Goal: Task Accomplishment & Management: Use online tool/utility

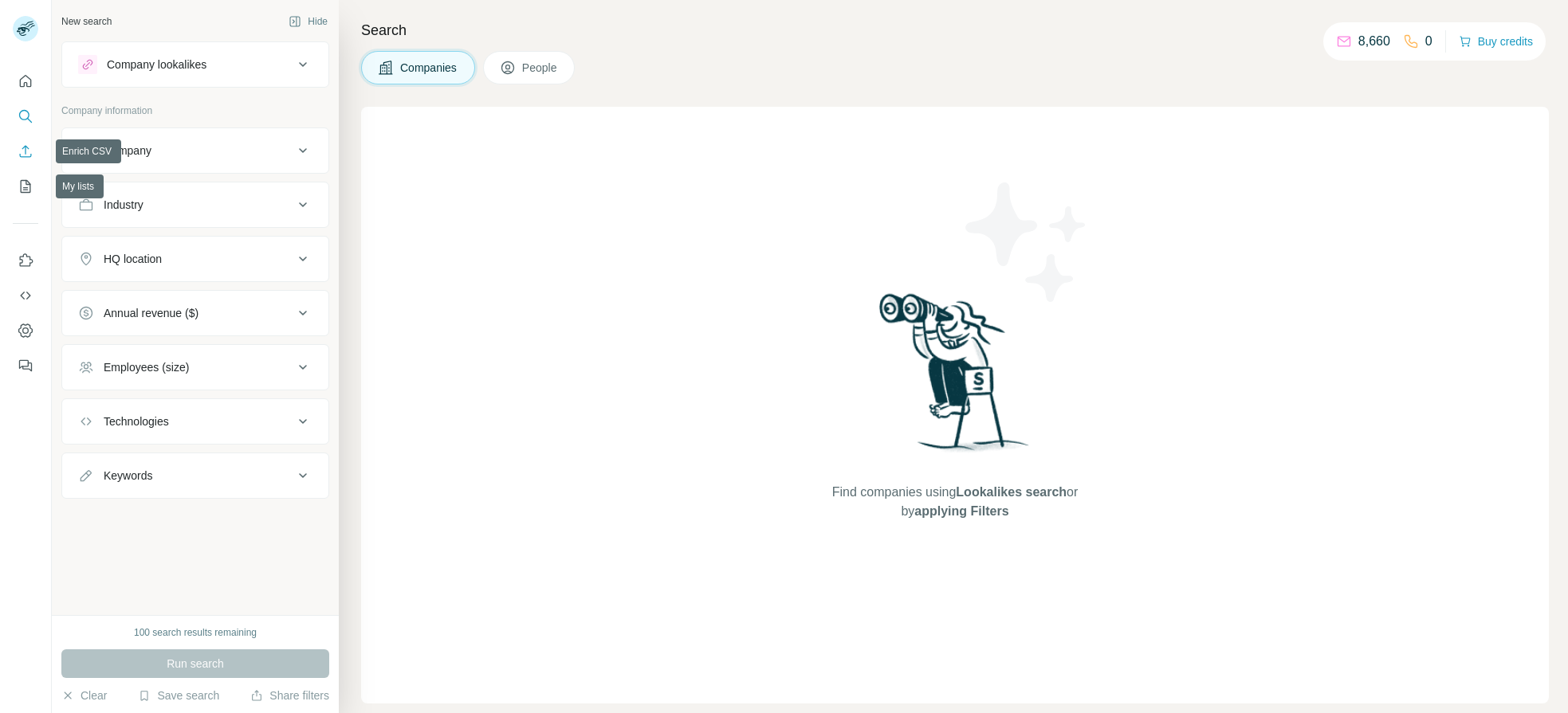
click at [26, 144] on icon "Enrich CSV" at bounding box center [25, 151] width 16 height 16
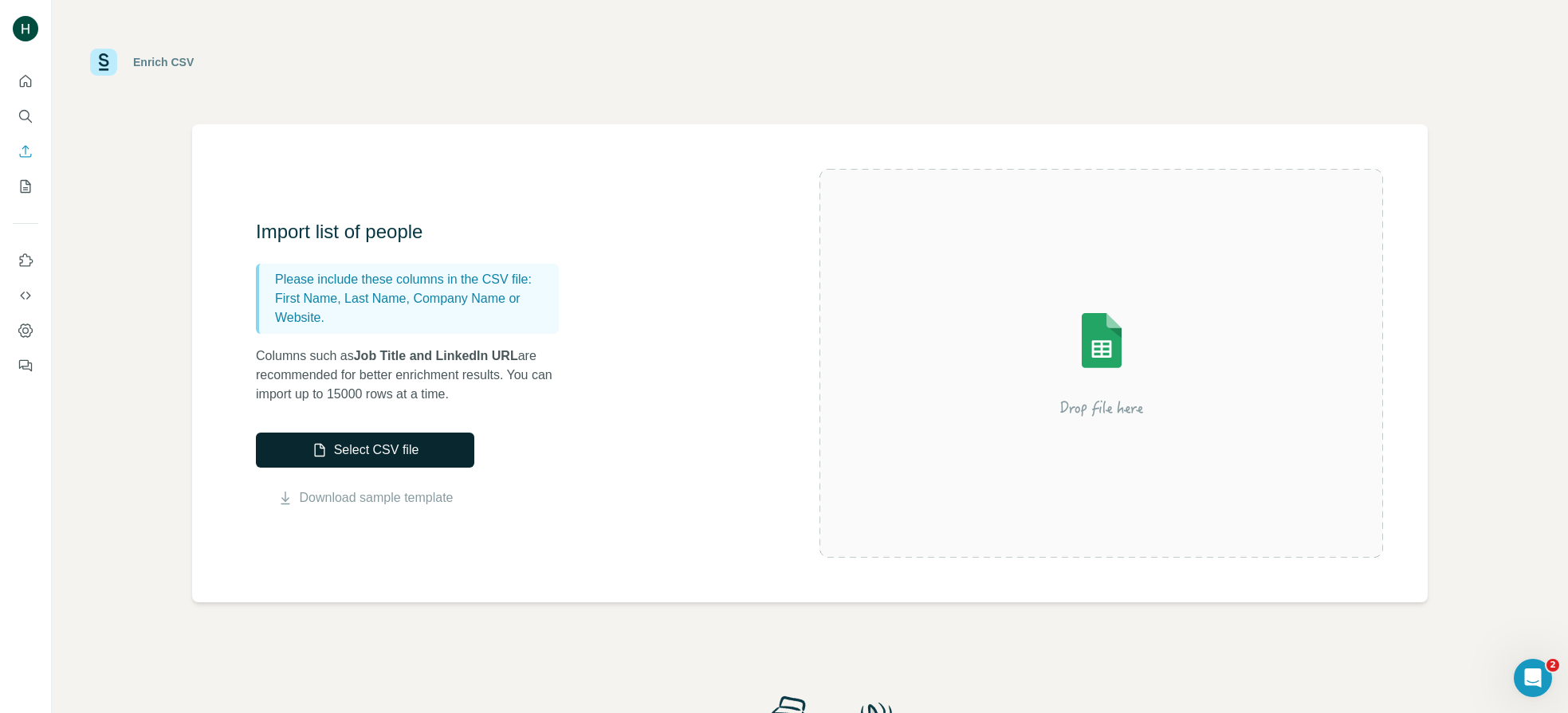
click at [398, 448] on button "Select CSV file" at bounding box center [365, 450] width 218 height 35
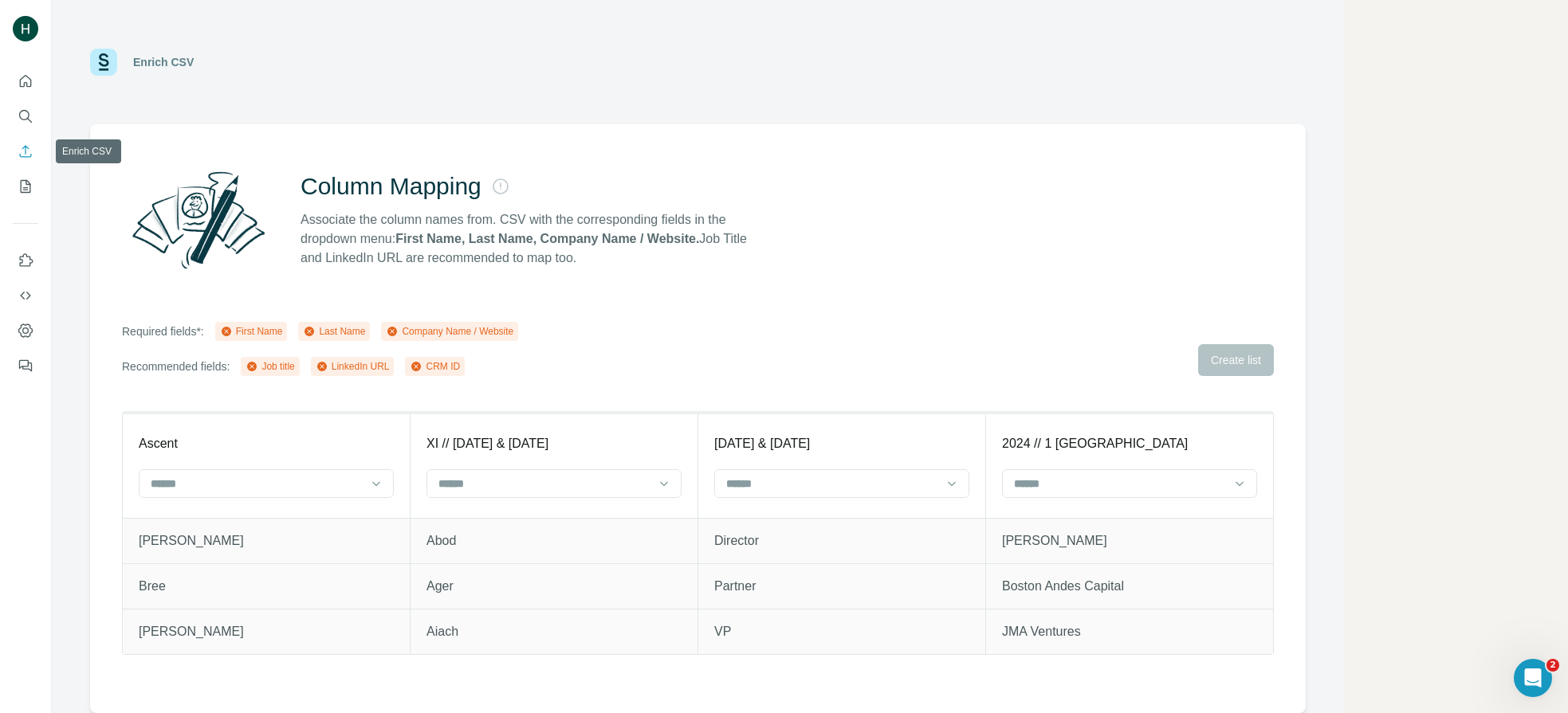
click at [27, 156] on icon "Enrich CSV" at bounding box center [25, 151] width 16 height 16
click at [27, 155] on icon "Enrich CSV" at bounding box center [25, 151] width 16 height 16
drag, startPoint x: 23, startPoint y: 84, endPoint x: 32, endPoint y: 133, distance: 49.8
click at [23, 84] on icon "Quick start" at bounding box center [25, 81] width 16 height 16
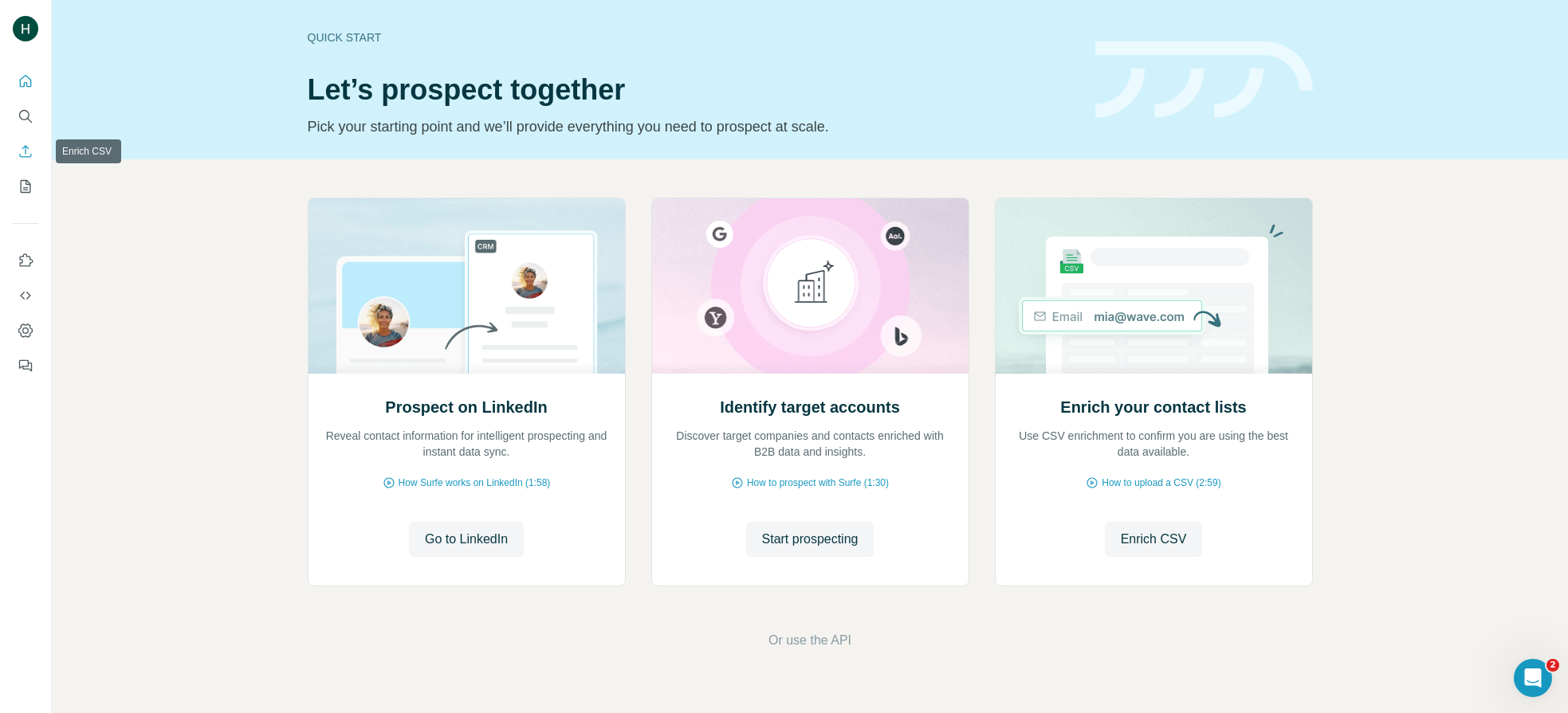
click at [28, 152] on icon "Enrich CSV" at bounding box center [25, 151] width 16 height 16
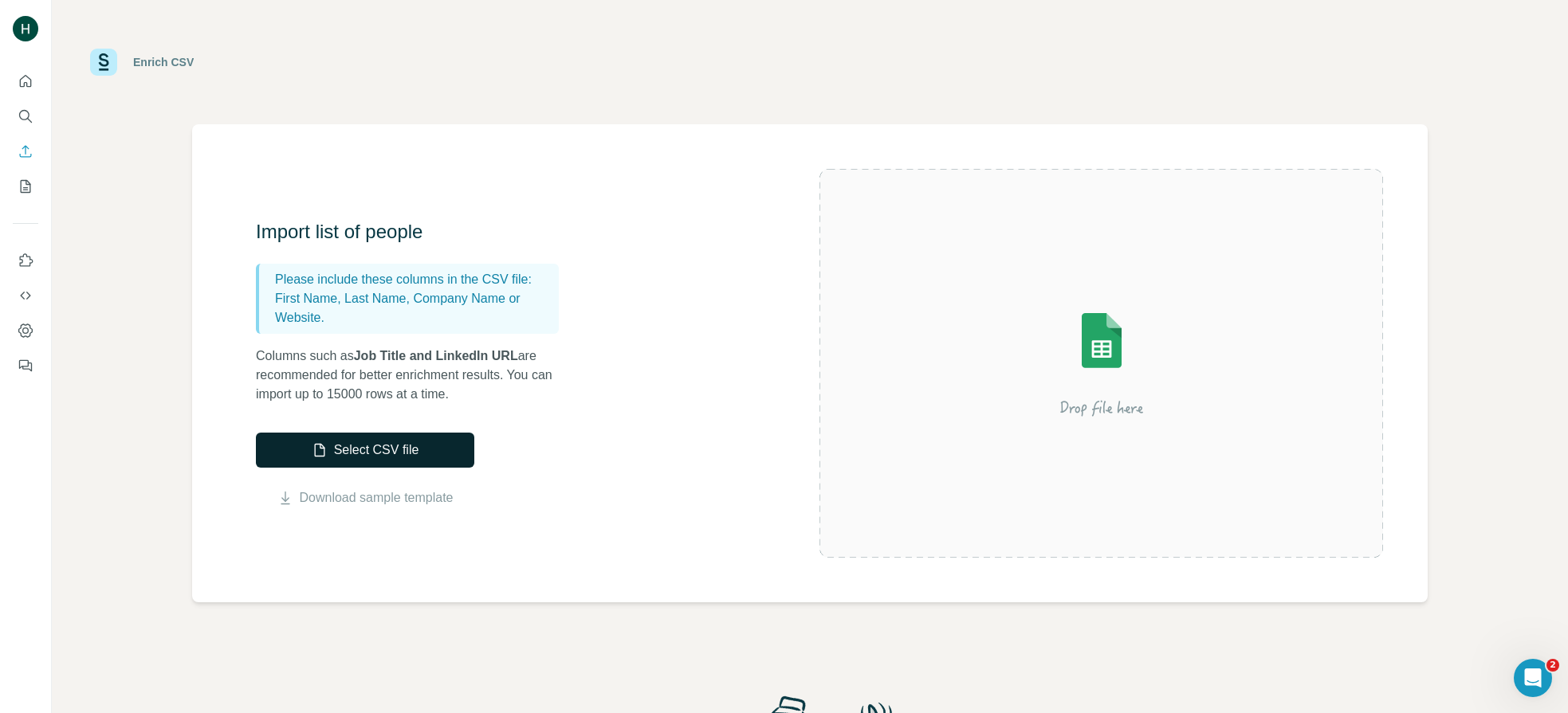
click at [354, 448] on button "Select CSV file" at bounding box center [365, 450] width 218 height 35
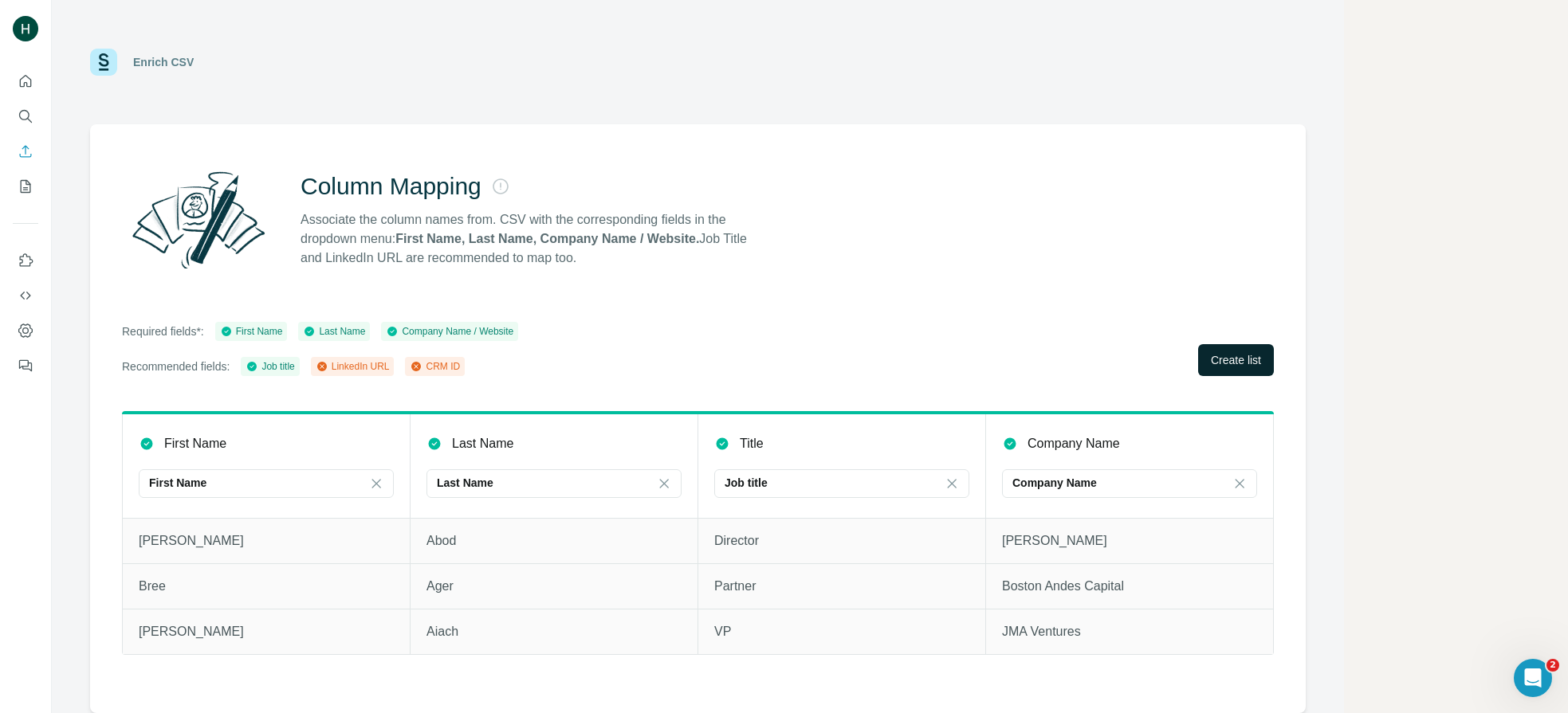
click at [1260, 352] on button "Create list" at bounding box center [1236, 360] width 76 height 32
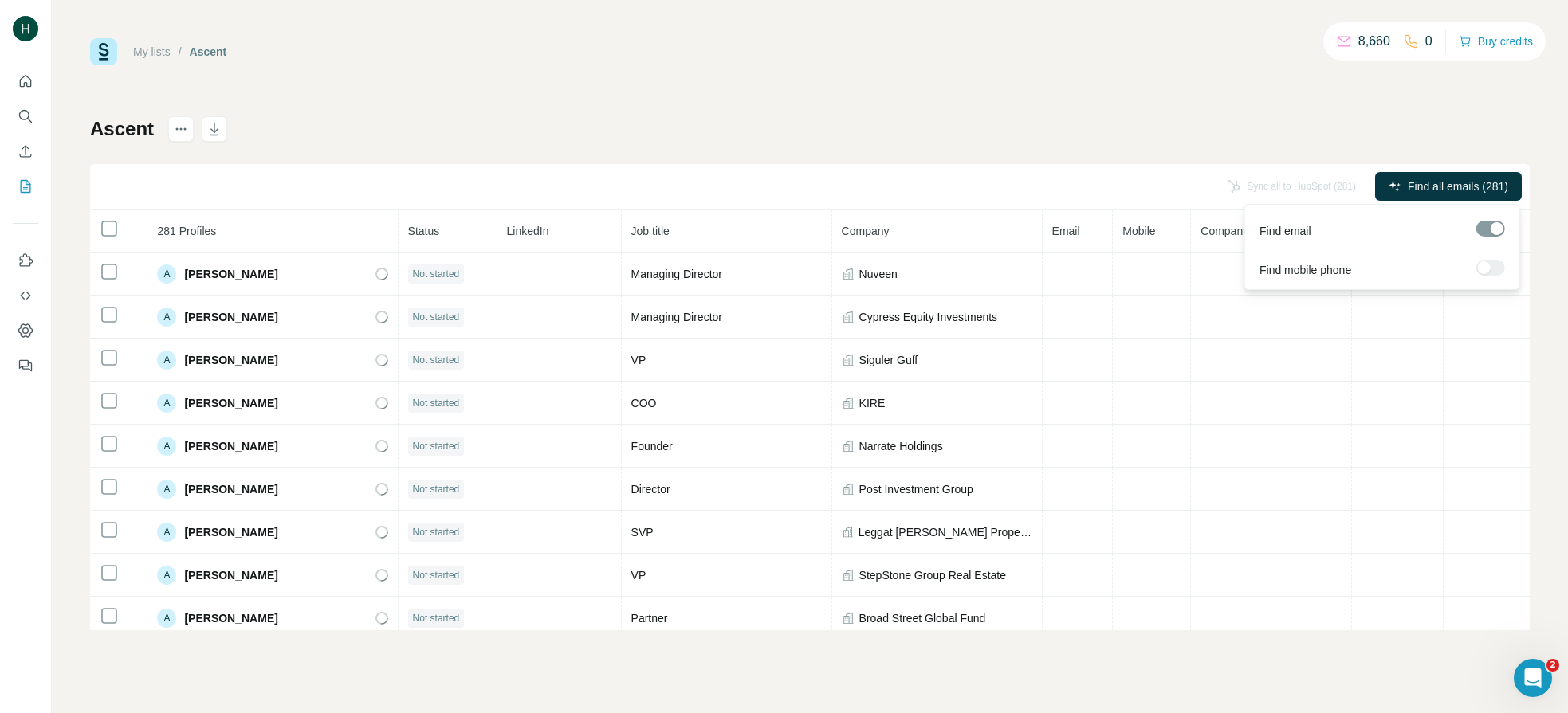
click at [1405, 196] on button "Find all emails (281)" at bounding box center [1448, 186] width 147 height 28
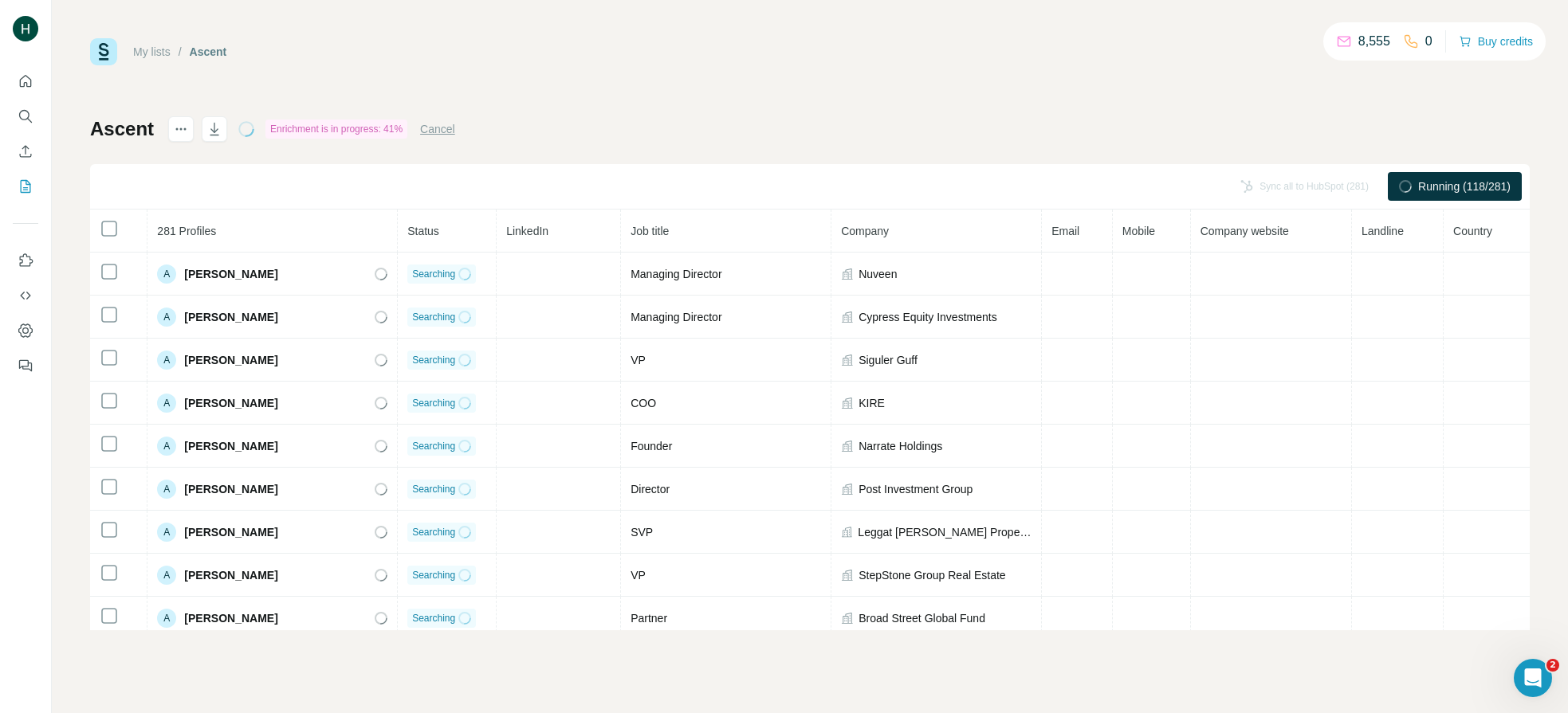
click at [790, 134] on div "Ascent Enrichment is in progress: 41% Cancel Sync all to HubSpot (281) Running …" at bounding box center [810, 374] width 1440 height 514
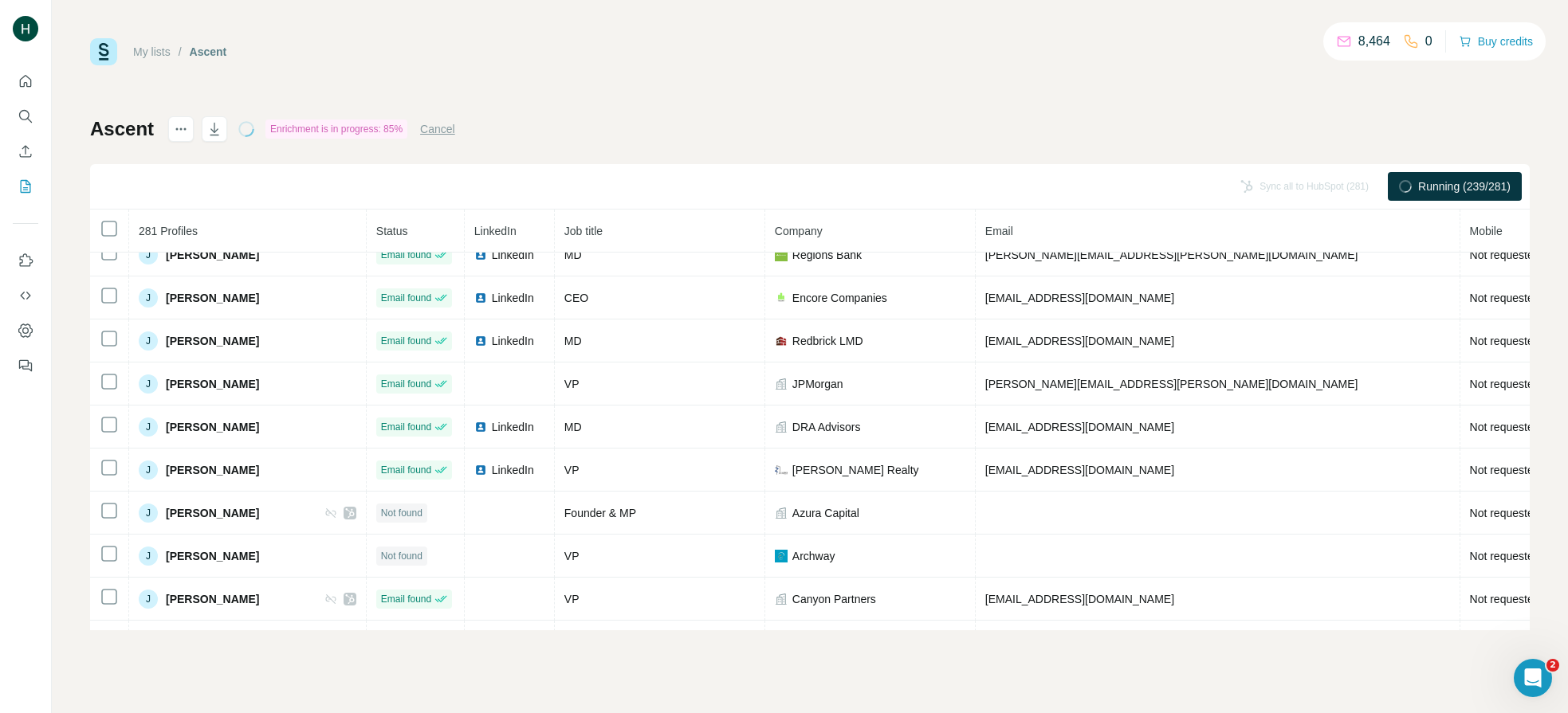
scroll to position [5571, 0]
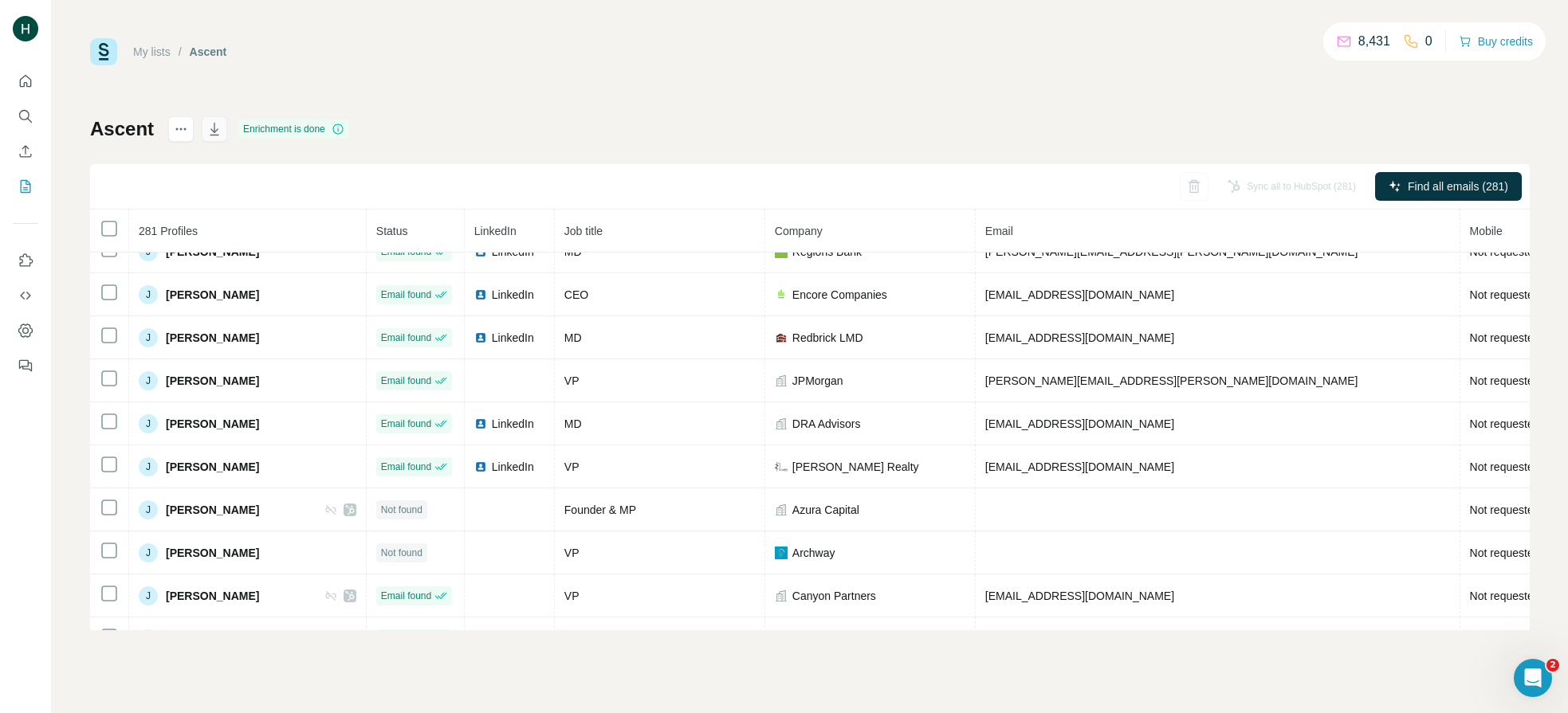
click at [216, 132] on icon "button" at bounding box center [214, 128] width 16 height 16
